Goal: Information Seeking & Learning: Learn about a topic

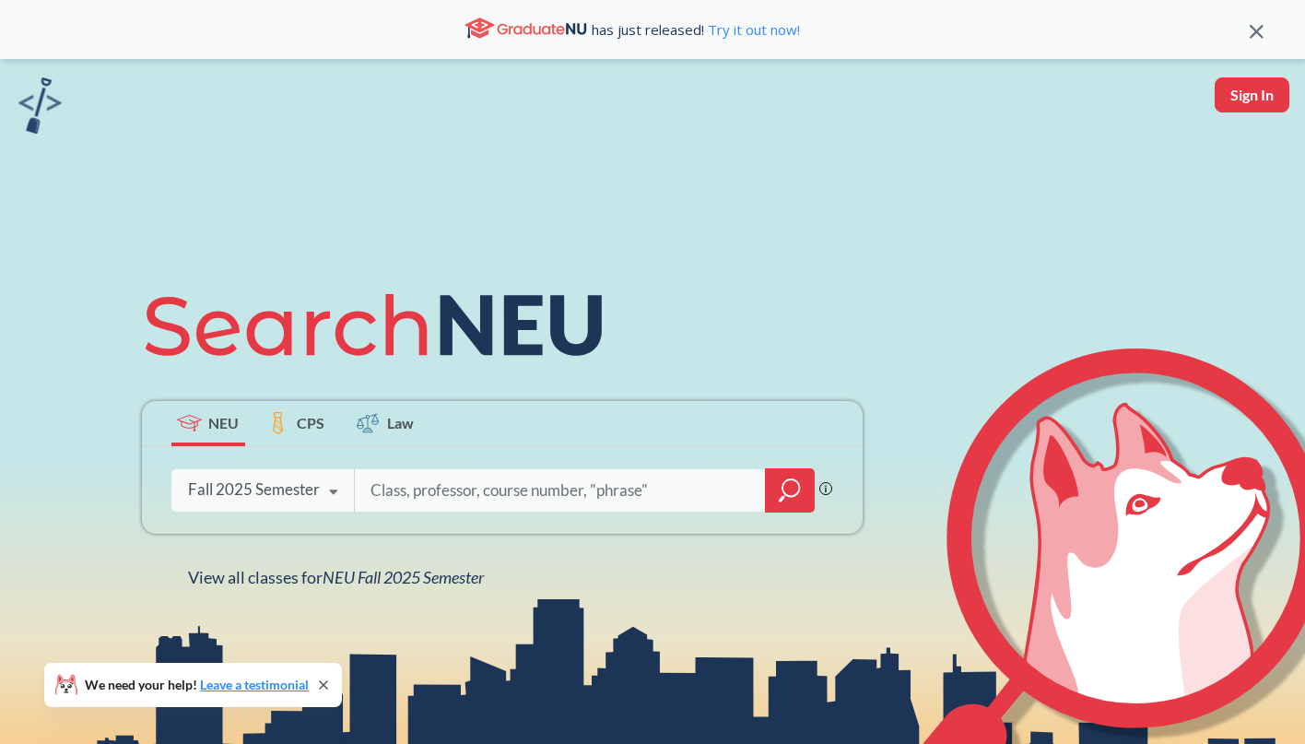
click at [329, 492] on icon at bounding box center [333, 492] width 35 height 52
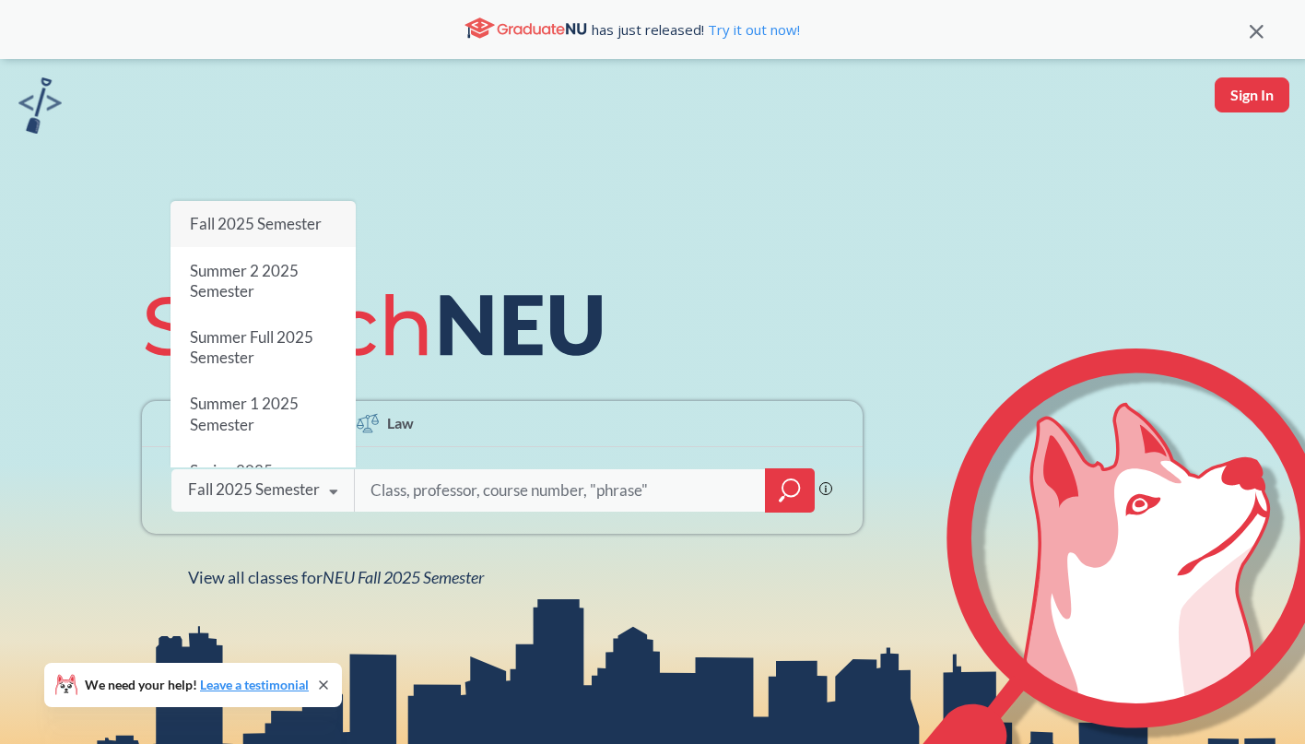
click at [389, 491] on input "search" at bounding box center [560, 490] width 383 height 39
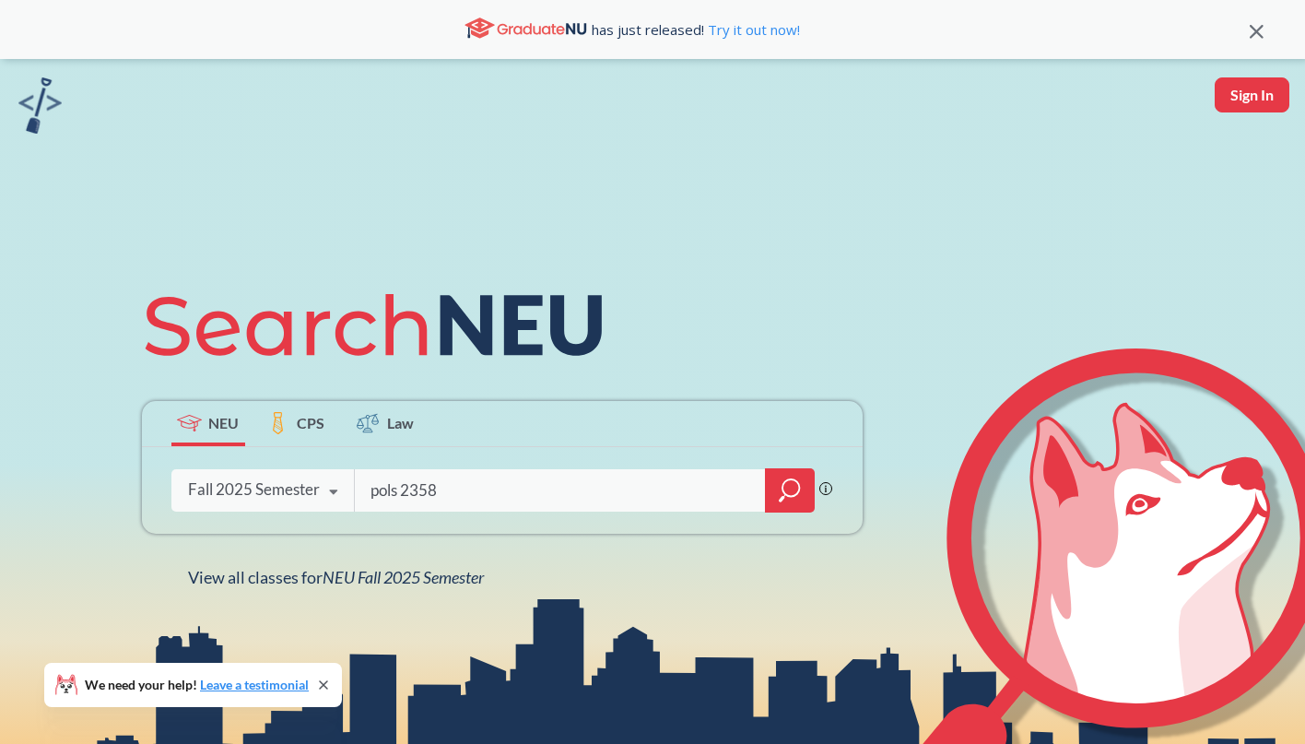
type input "pols 2358"
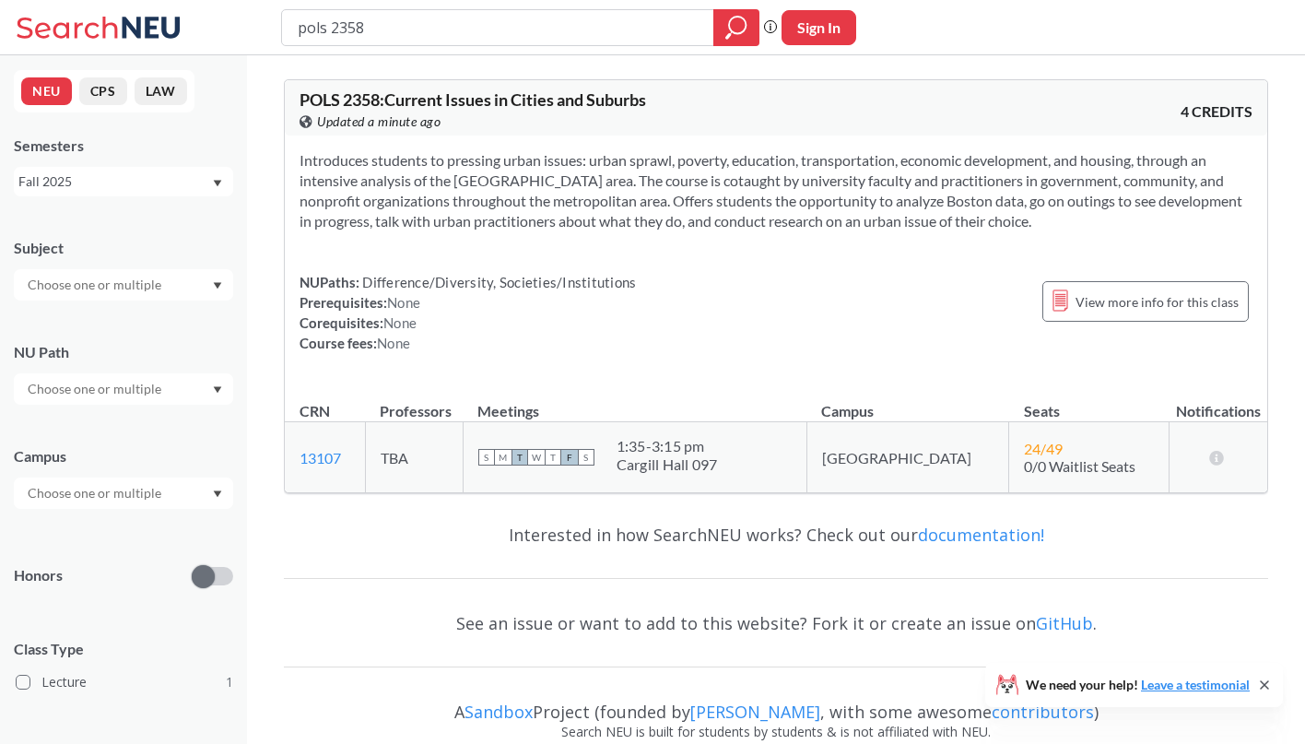
click at [217, 486] on div at bounding box center [123, 492] width 219 height 31
click at [208, 433] on div "Campus" at bounding box center [123, 468] width 219 height 81
click at [312, 24] on input "pols 2358" at bounding box center [498, 27] width 405 height 31
type input "socl 2358"
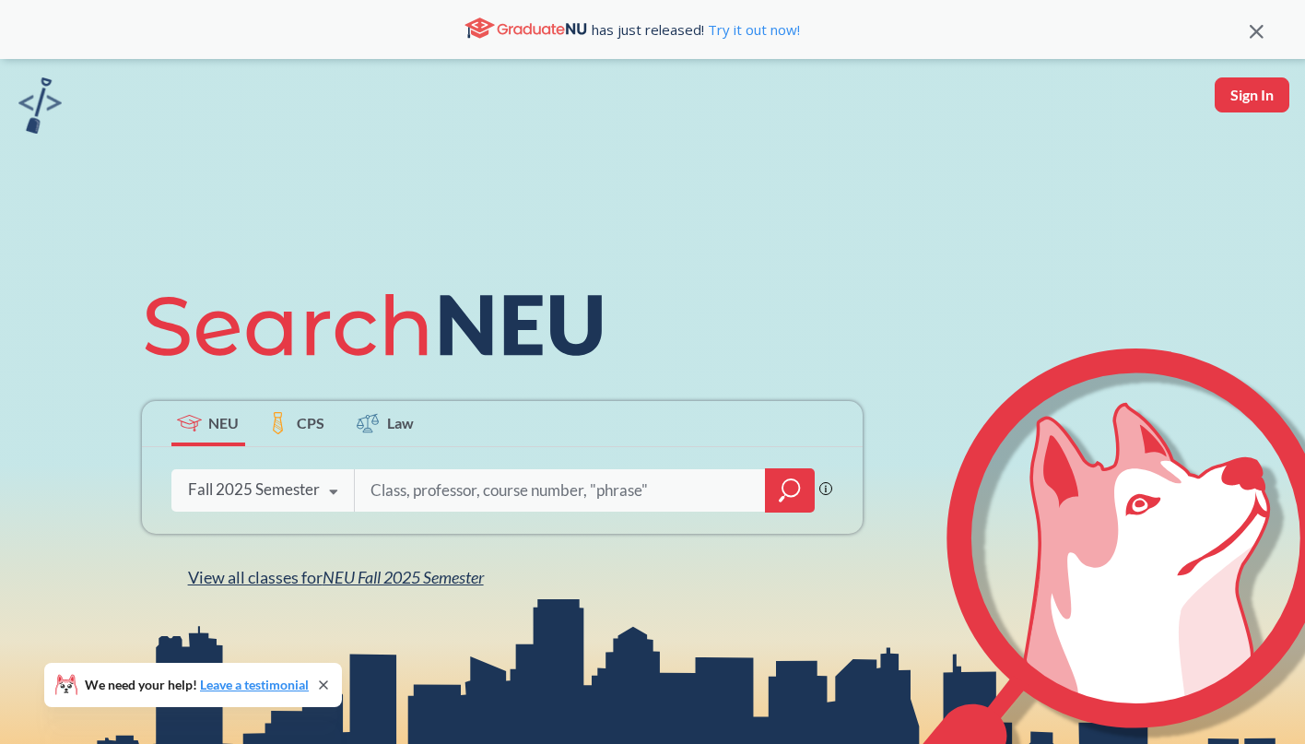
click at [371, 580] on span "NEU Fall 2025 Semester" at bounding box center [403, 577] width 161 height 20
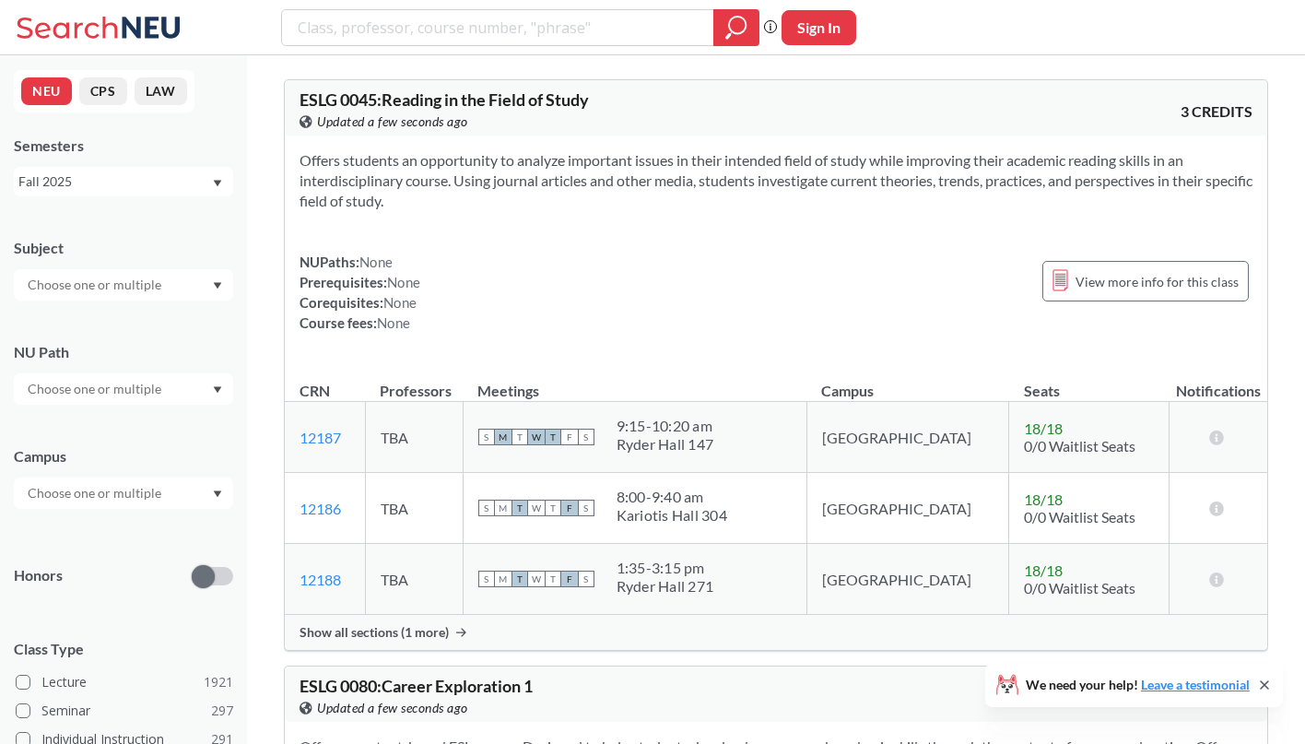
click at [220, 491] on icon "Dropdown arrow" at bounding box center [218, 493] width 8 height 6
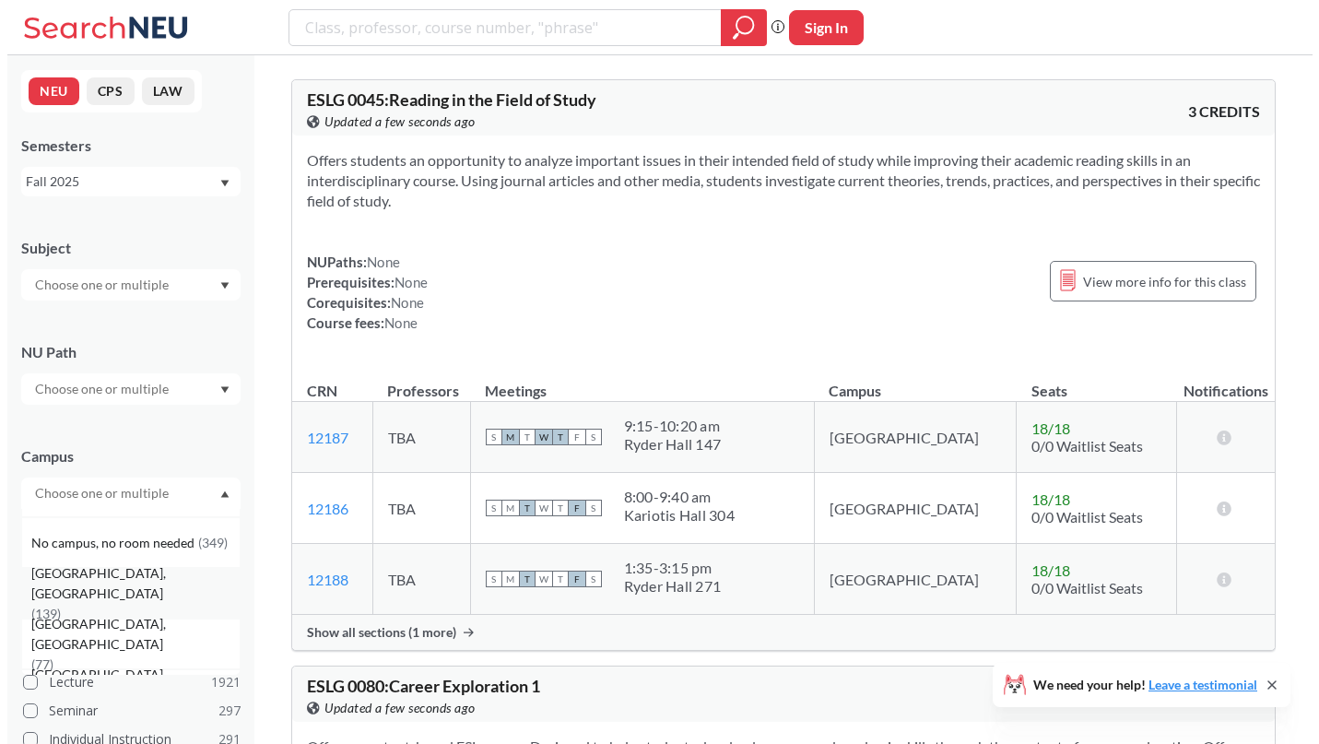
scroll to position [111, 0]
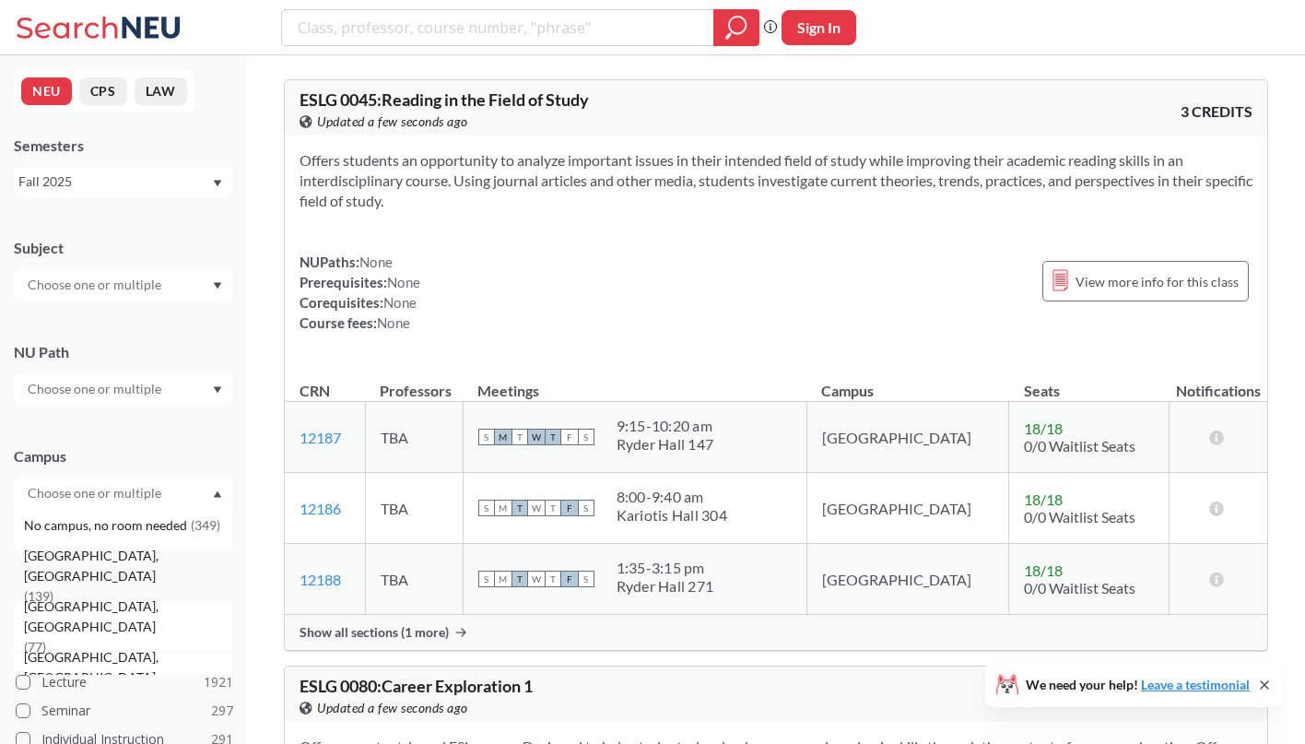
click at [138, 579] on div "[GEOGRAPHIC_DATA], [GEOGRAPHIC_DATA] ( 139 )" at bounding box center [128, 576] width 208 height 61
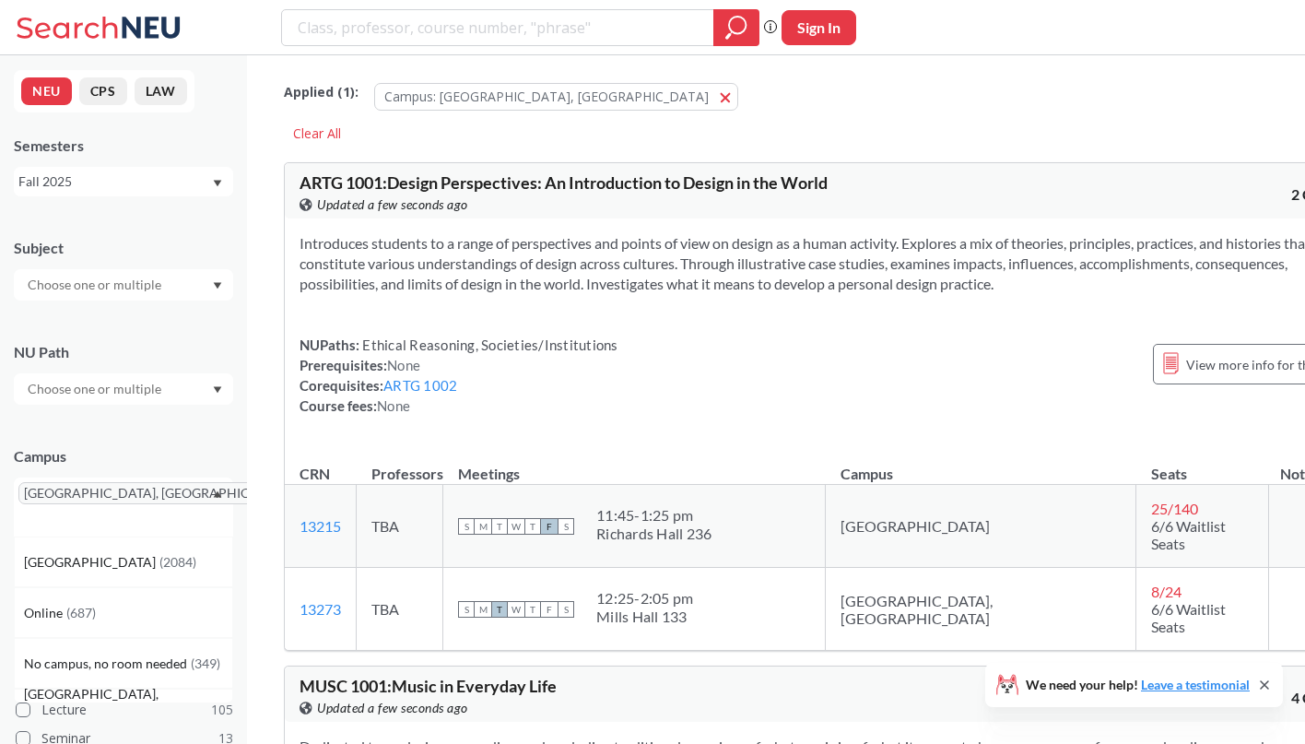
click at [464, 28] on input "search" at bounding box center [498, 27] width 405 height 31
type input "2358"
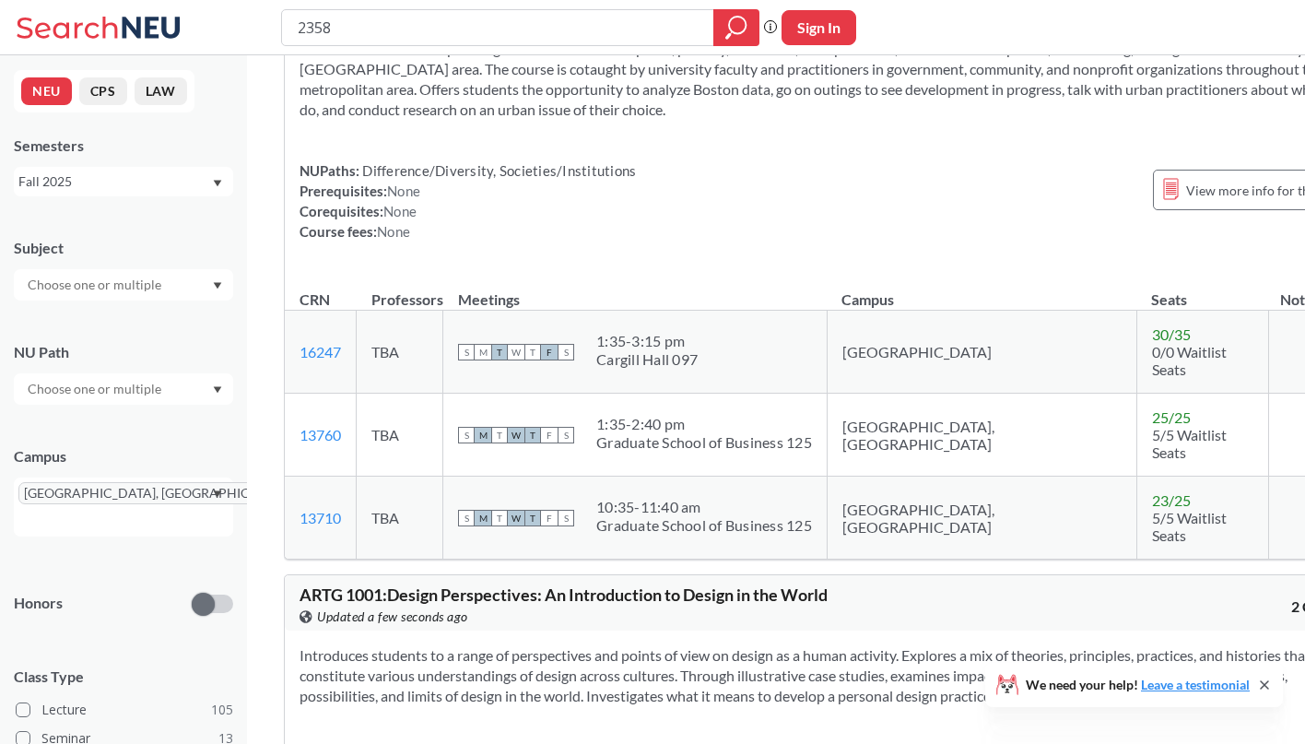
scroll to position [195, 0]
click at [329, 508] on link "13710" at bounding box center [320, 517] width 41 height 18
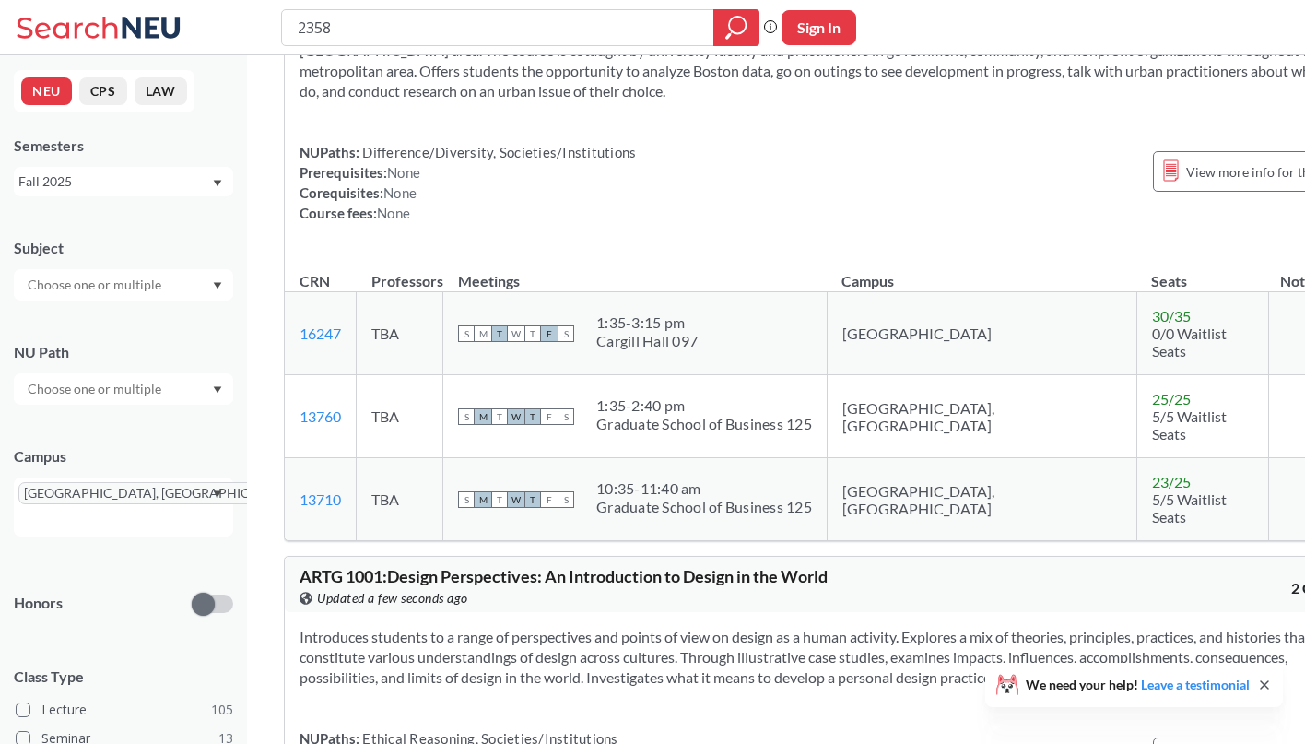
scroll to position [207, 0]
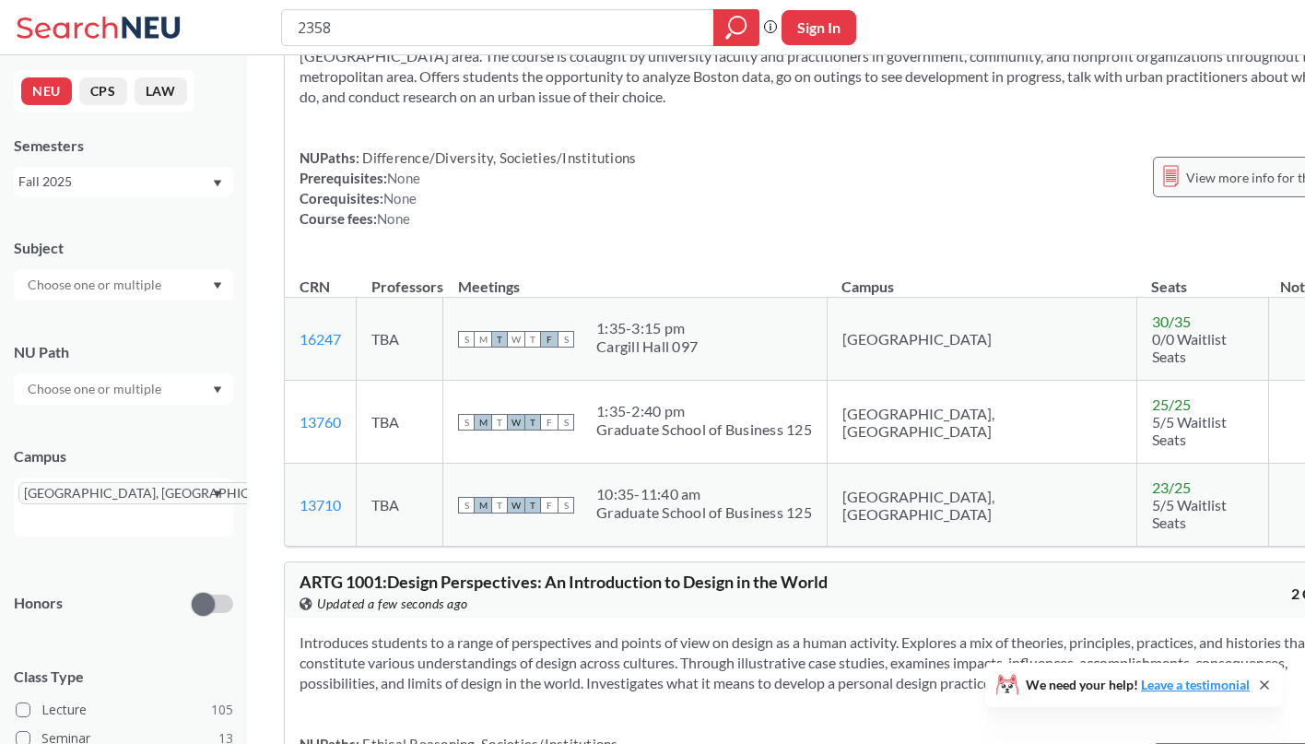
click at [1186, 188] on span "View more info for this class" at bounding box center [1267, 177] width 163 height 23
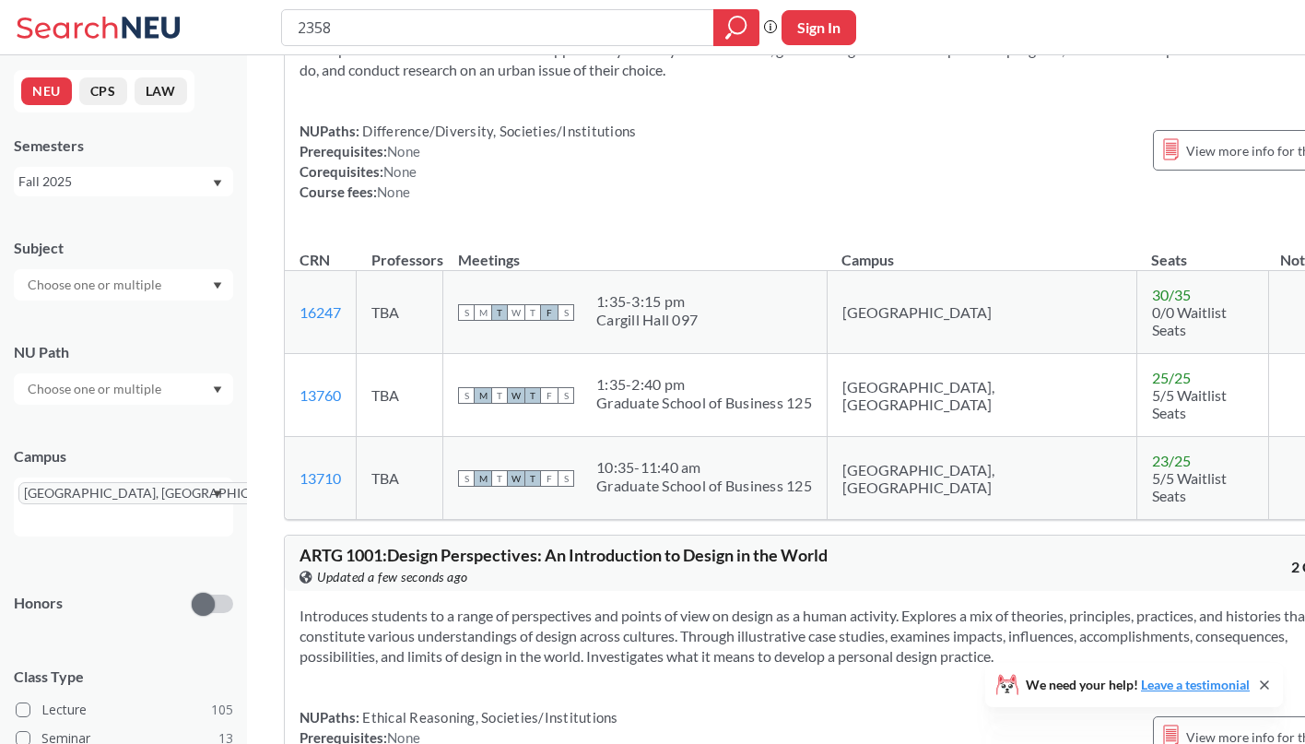
scroll to position [235, 0]
